Goal: Transaction & Acquisition: Download file/media

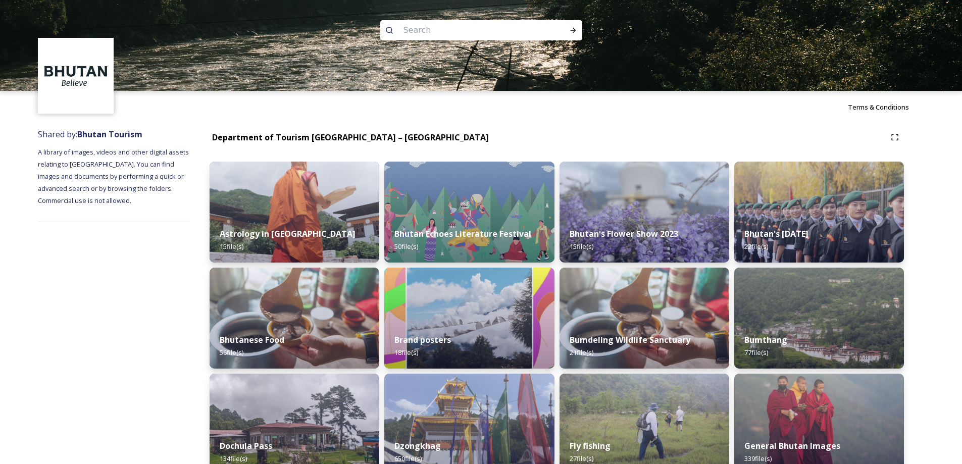
click at [509, 31] on input at bounding box center [467, 30] width 138 height 22
type input "trongsa dzong"
click at [571, 30] on icon at bounding box center [573, 30] width 6 height 5
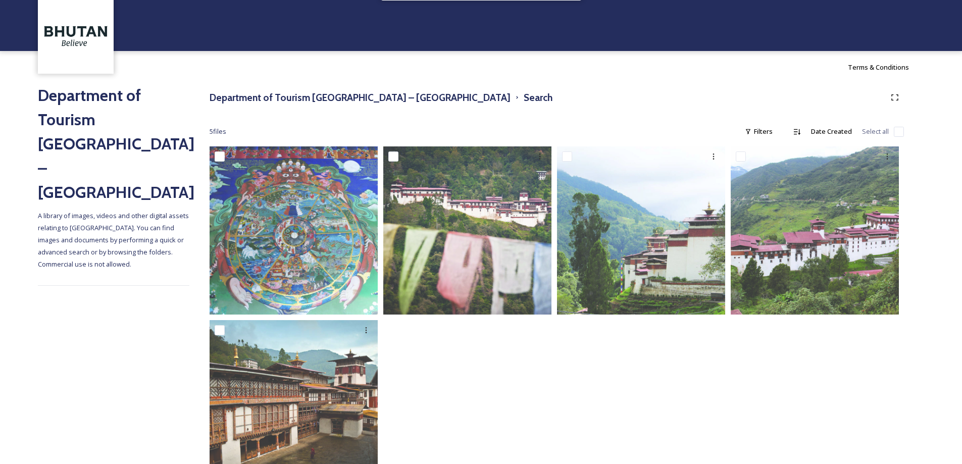
scroll to position [86, 0]
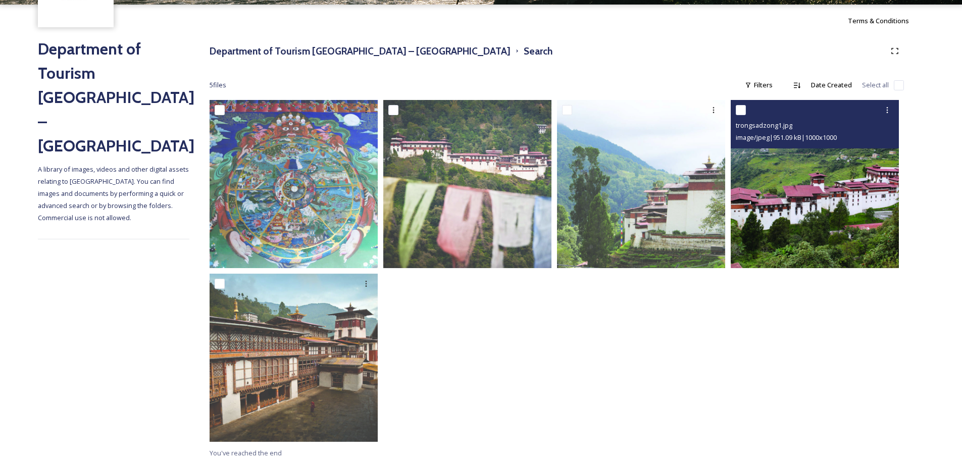
click at [790, 208] on img at bounding box center [815, 184] width 168 height 168
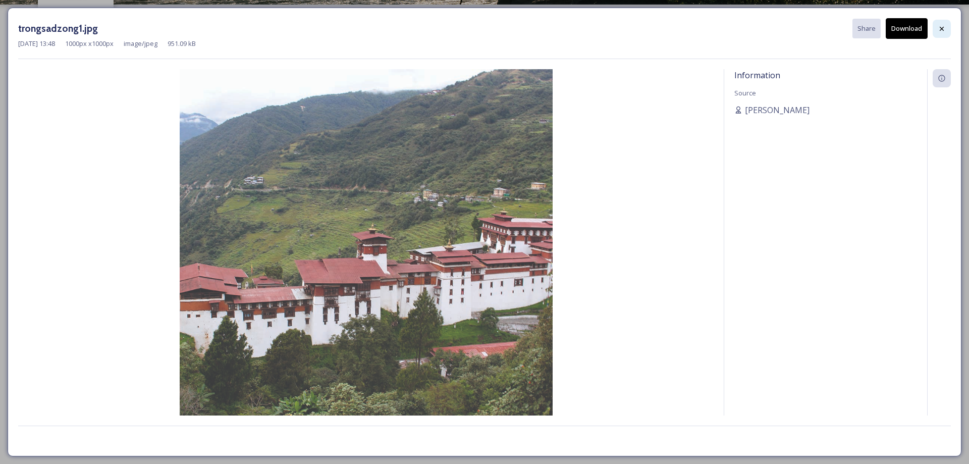
click at [940, 28] on icon at bounding box center [942, 29] width 8 height 8
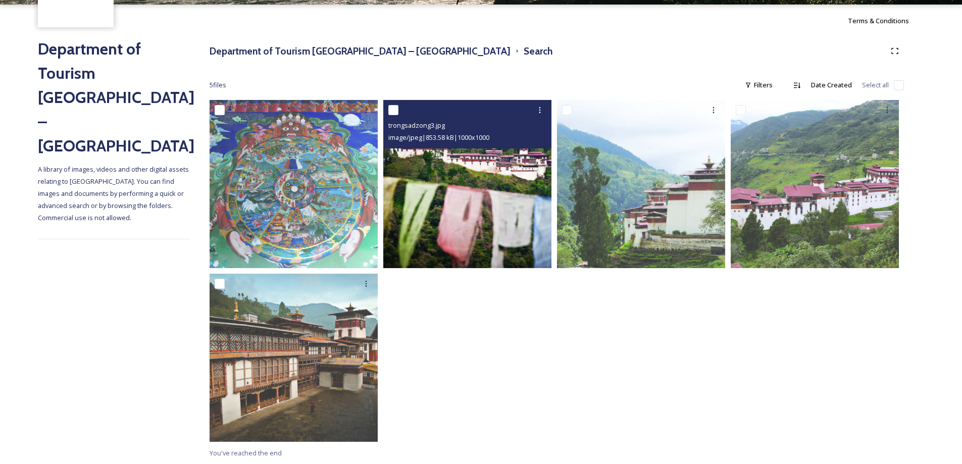
click at [488, 217] on img at bounding box center [467, 184] width 168 height 168
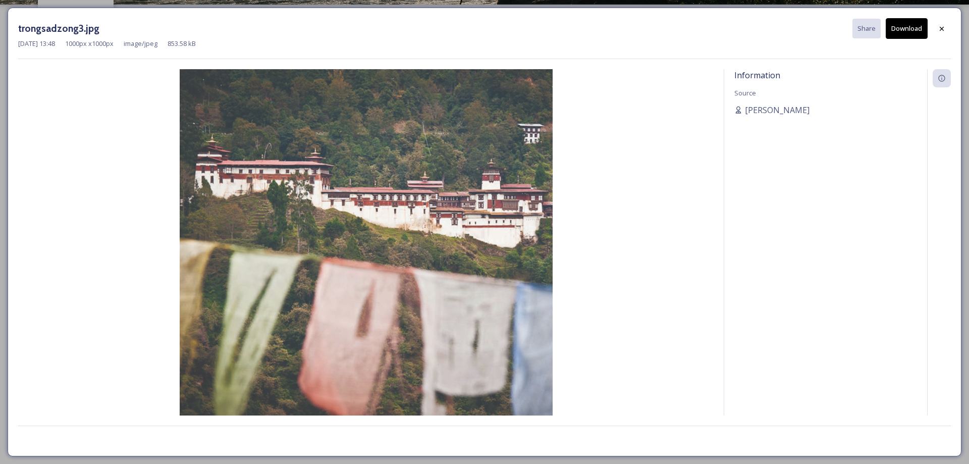
click at [938, 24] on div at bounding box center [942, 29] width 18 height 18
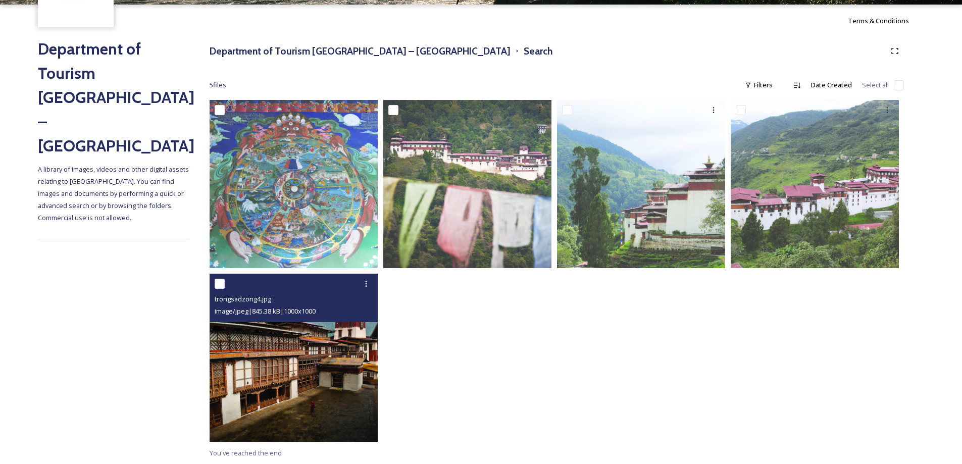
click at [299, 387] on img at bounding box center [294, 358] width 168 height 168
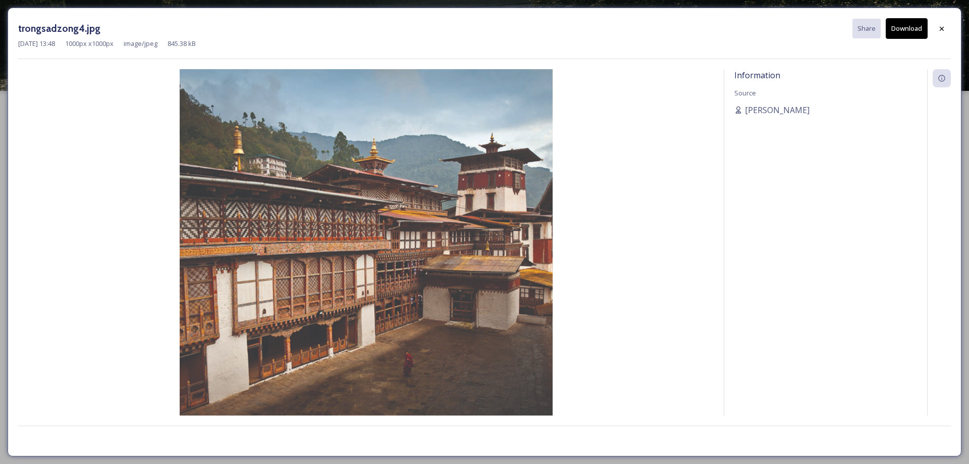
click at [905, 30] on button "Download" at bounding box center [907, 28] width 42 height 21
click at [940, 29] on icon at bounding box center [942, 29] width 8 height 8
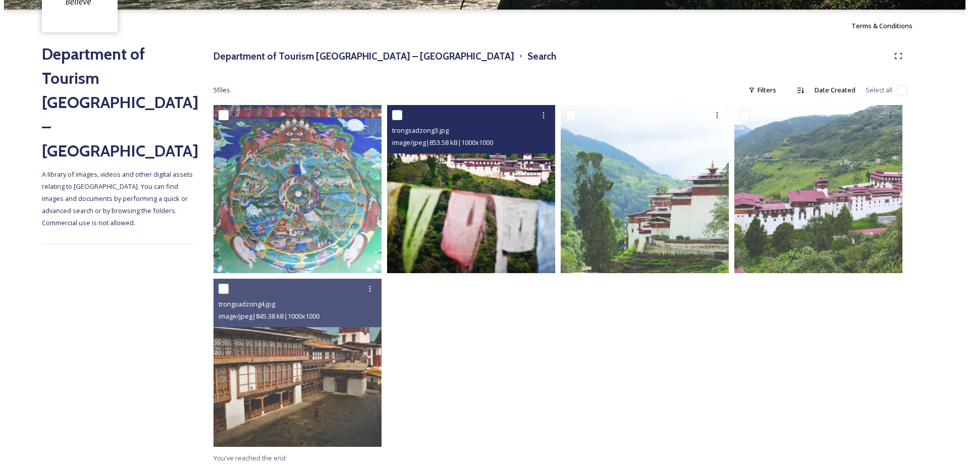
scroll to position [86, 0]
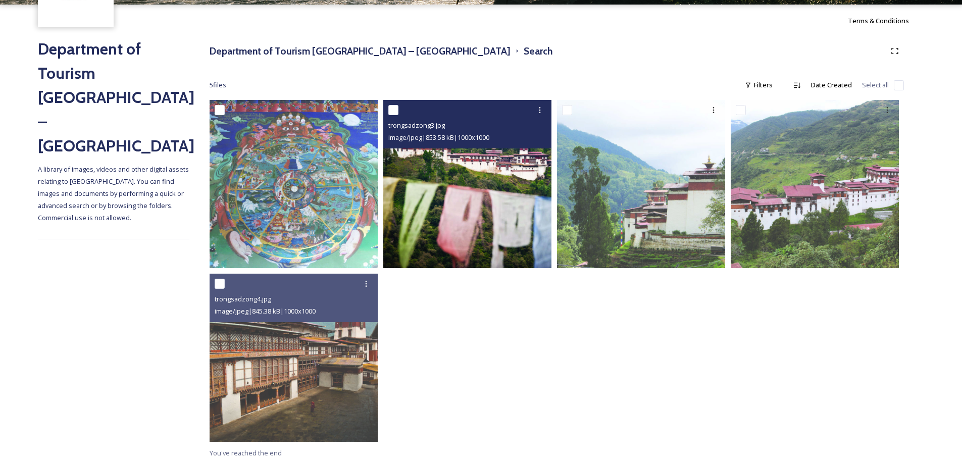
click at [489, 184] on img at bounding box center [467, 184] width 168 height 168
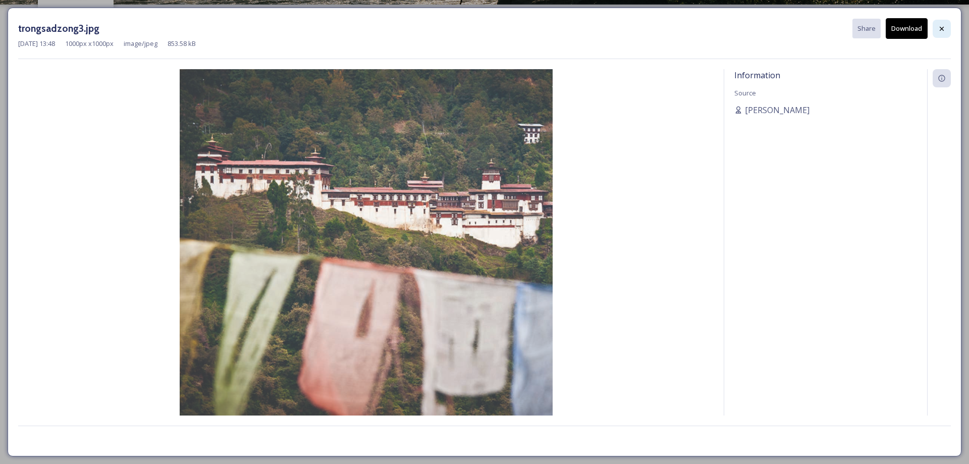
click at [937, 30] on div at bounding box center [942, 29] width 18 height 18
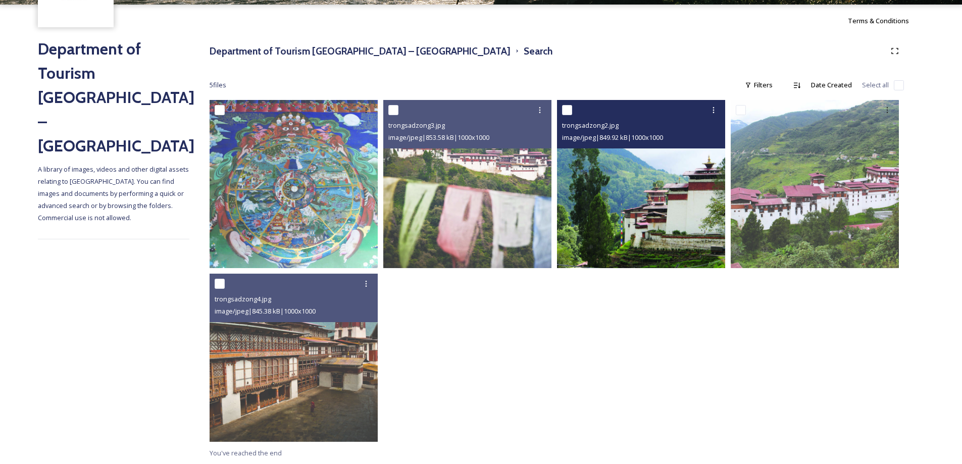
click at [691, 252] on img at bounding box center [641, 184] width 168 height 168
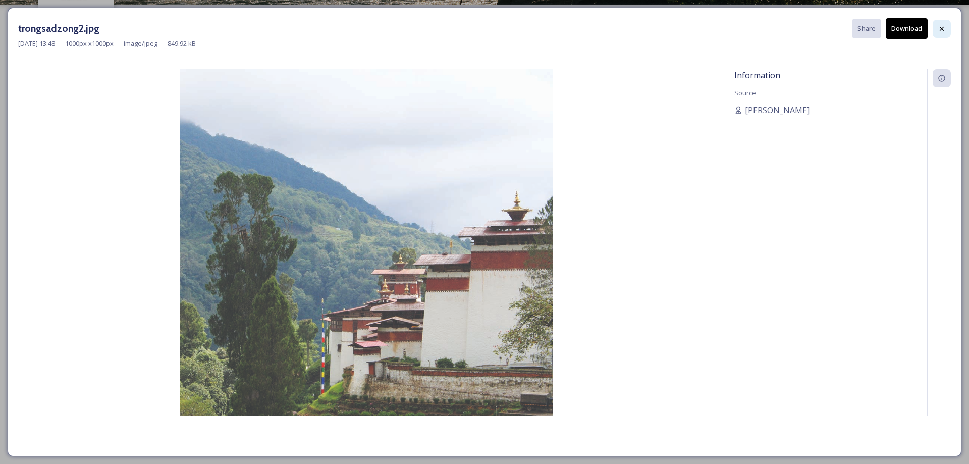
click at [937, 29] on div at bounding box center [942, 29] width 18 height 18
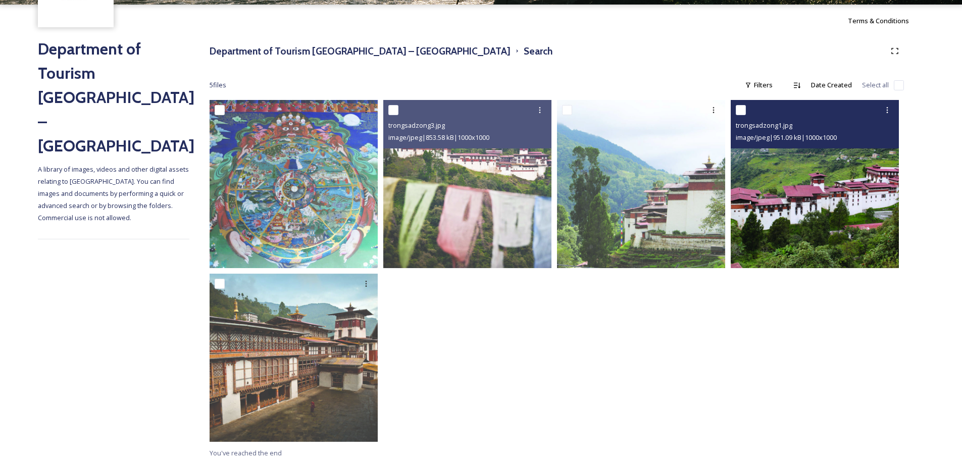
click at [855, 191] on img at bounding box center [815, 184] width 168 height 168
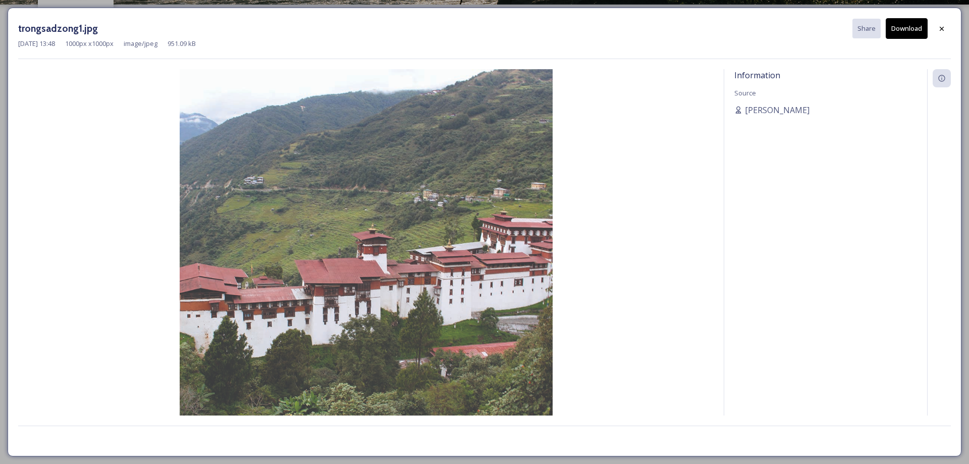
click at [902, 34] on button "Download" at bounding box center [907, 28] width 42 height 21
click at [674, 192] on img at bounding box center [366, 255] width 696 height 373
